Goal: Task Accomplishment & Management: Manage account settings

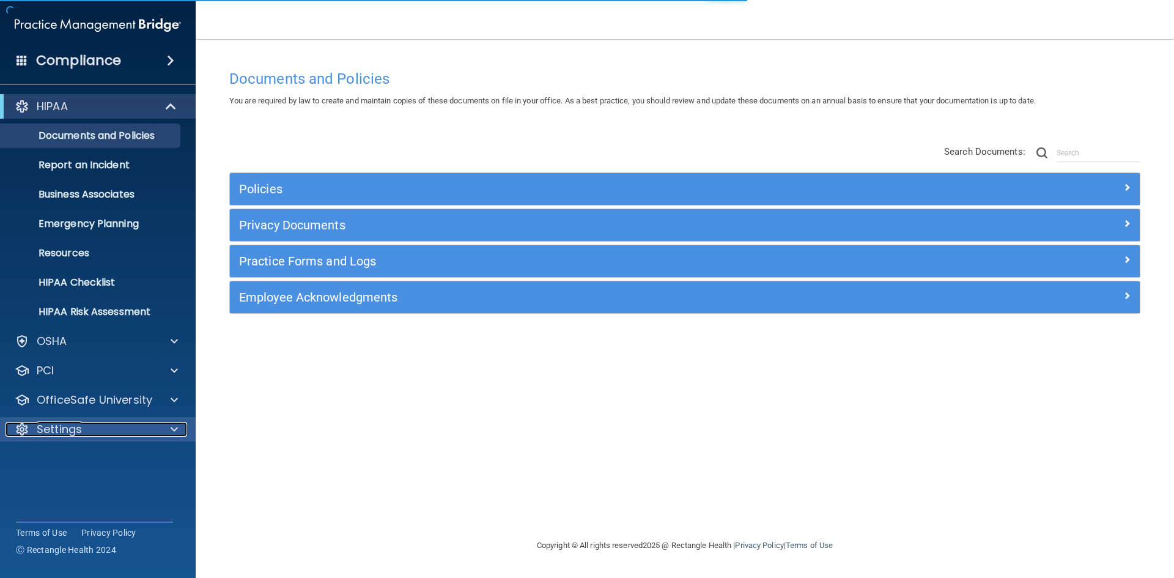
click at [30, 429] on div "Settings" at bounding box center [82, 429] width 152 height 15
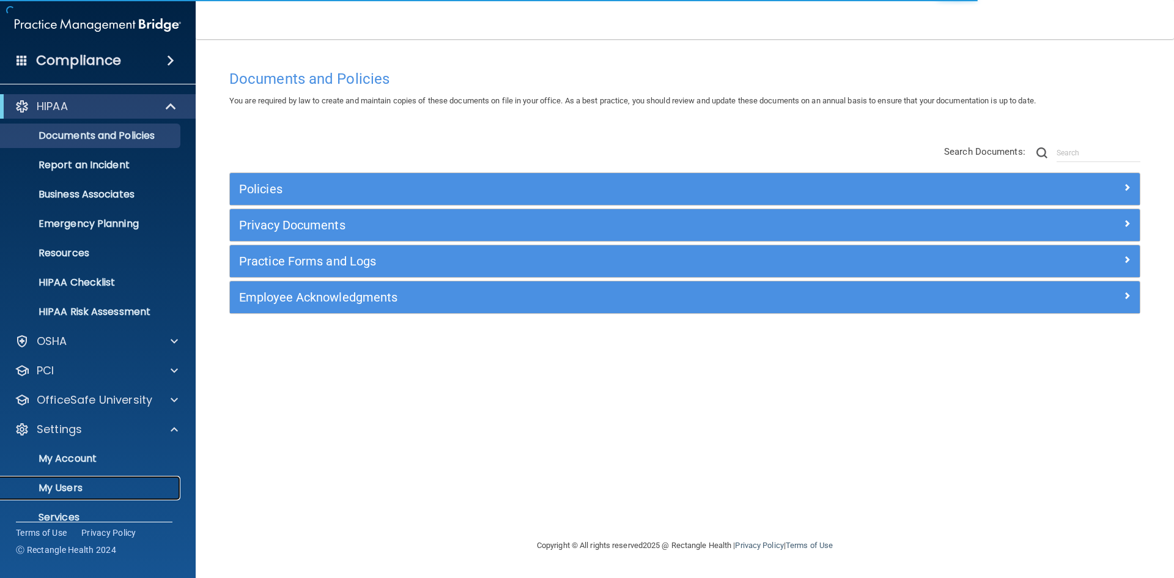
click at [113, 490] on p "My Users" at bounding box center [91, 488] width 167 height 12
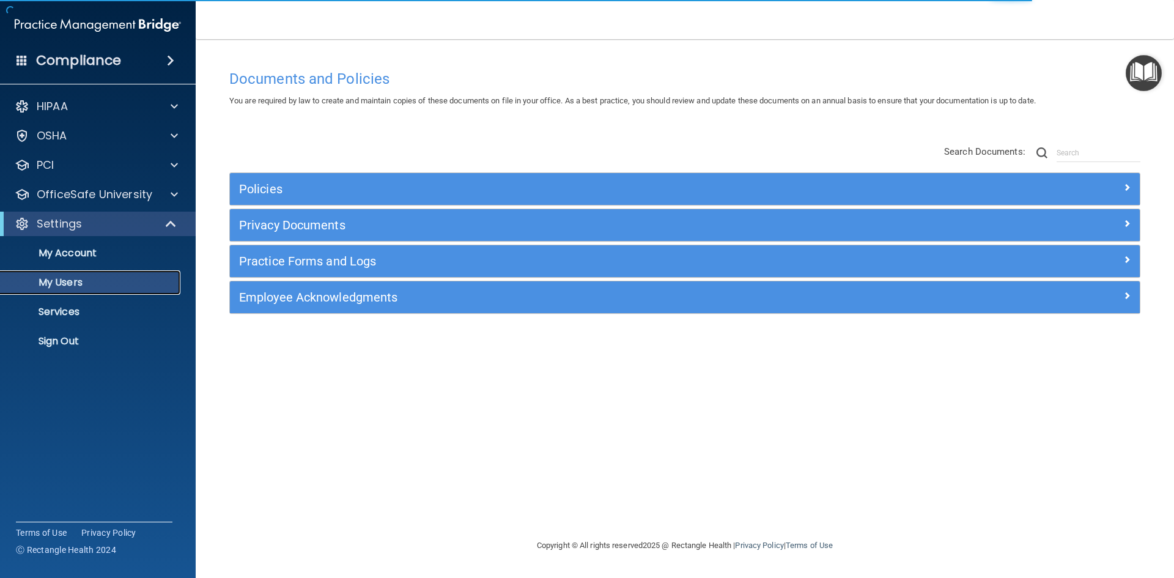
select select "20"
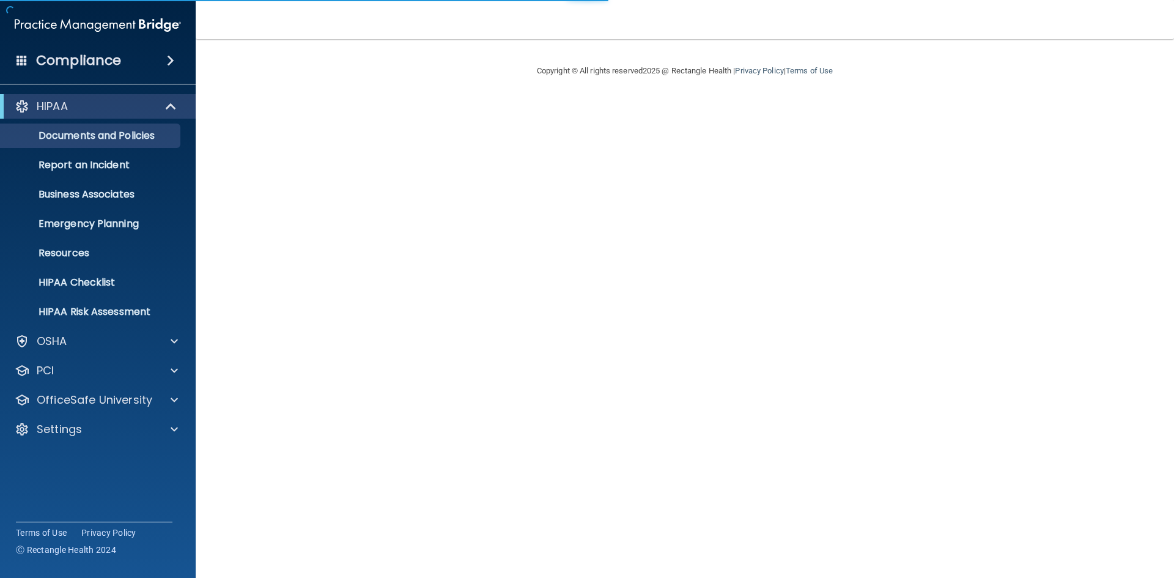
click at [75, 417] on div "HIPAA Documents and Policies Report an Incident Business Associates Emergency P…" at bounding box center [98, 270] width 196 height 362
click at [76, 425] on p "Settings" at bounding box center [59, 429] width 45 height 15
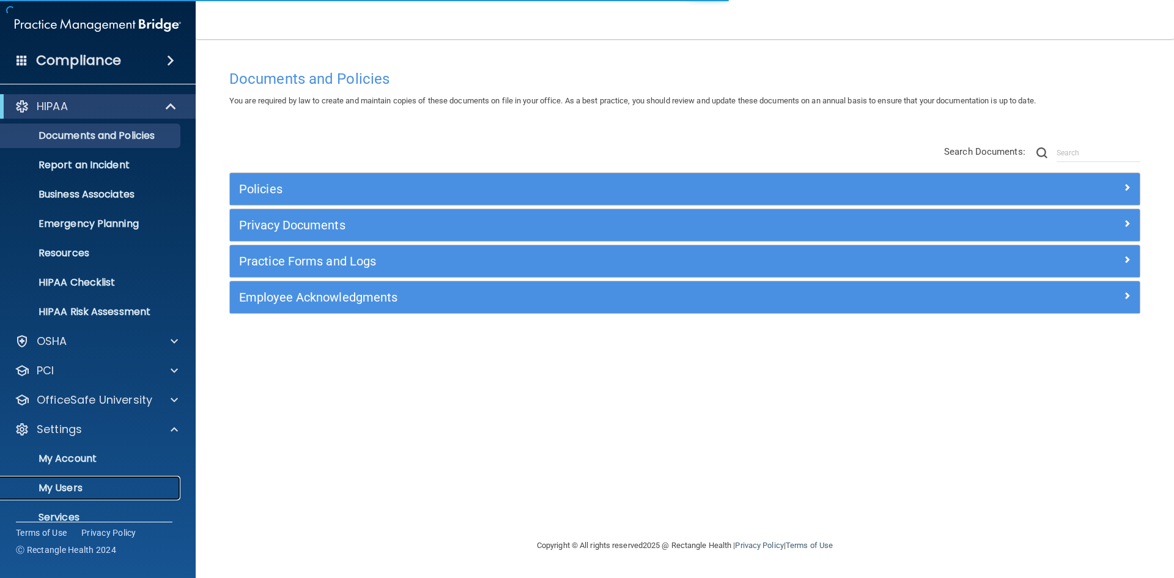
click at [81, 486] on p "My Users" at bounding box center [91, 488] width 167 height 12
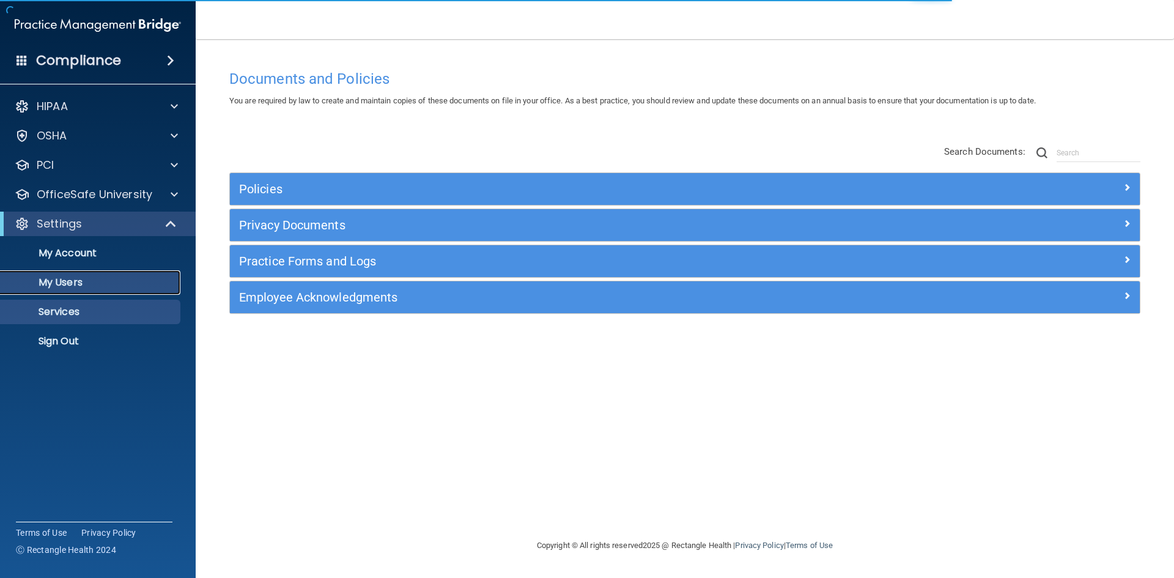
select select "20"
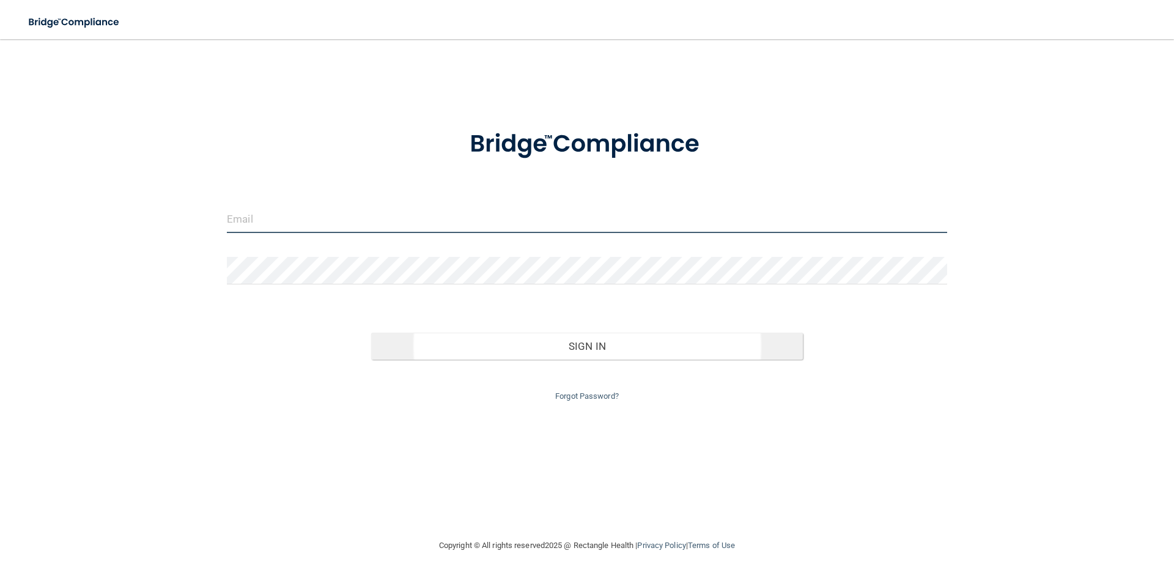
type input "[PERSON_NAME][EMAIL_ADDRESS][DOMAIN_NAME]"
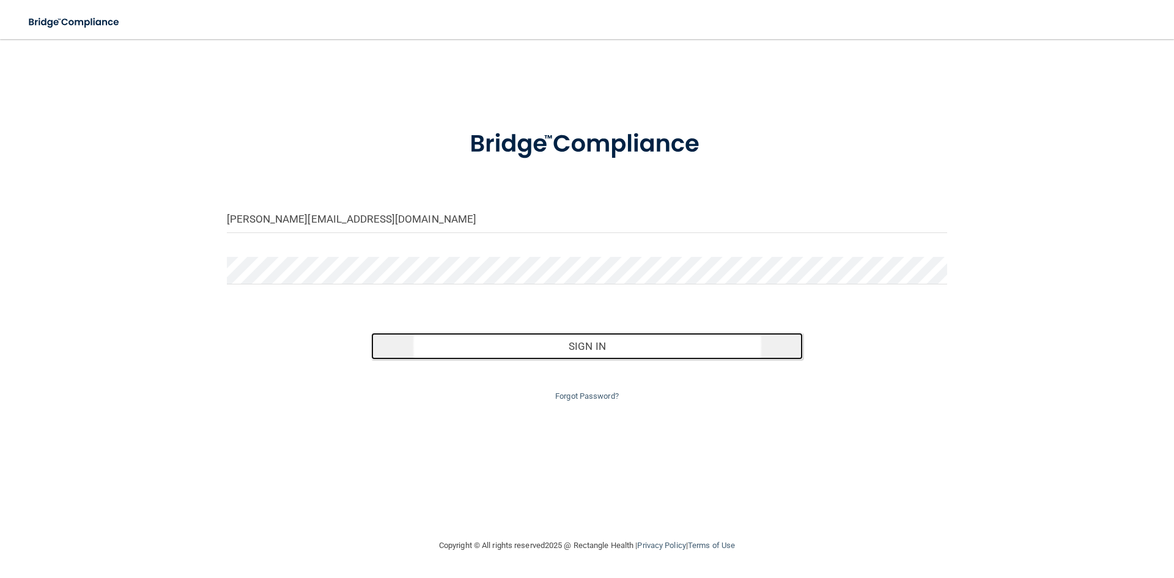
click at [507, 350] on button "Sign In" at bounding box center [587, 346] width 432 height 27
